Goal: Information Seeking & Learning: Learn about a topic

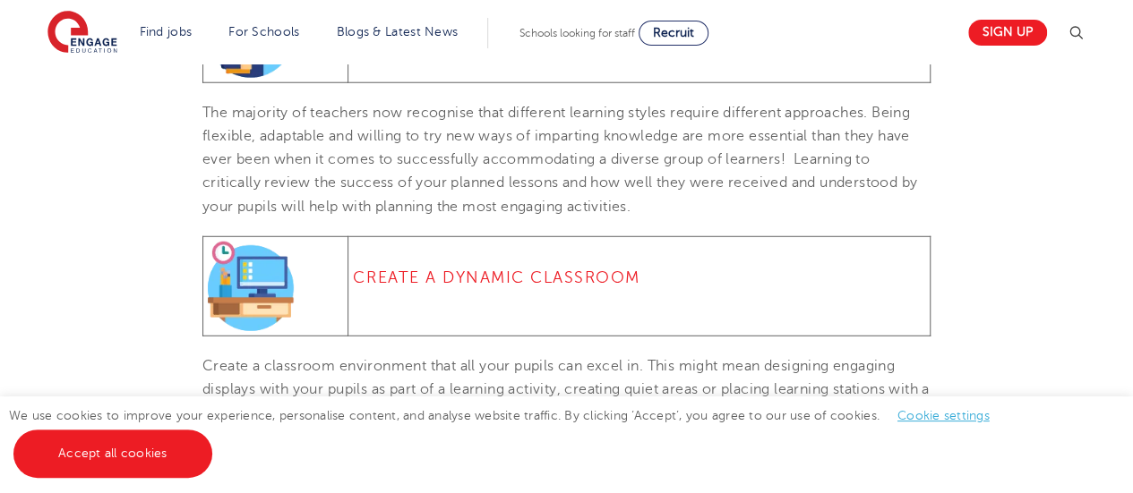
scroll to position [2359, 0]
